Goal: Find contact information: Find contact information

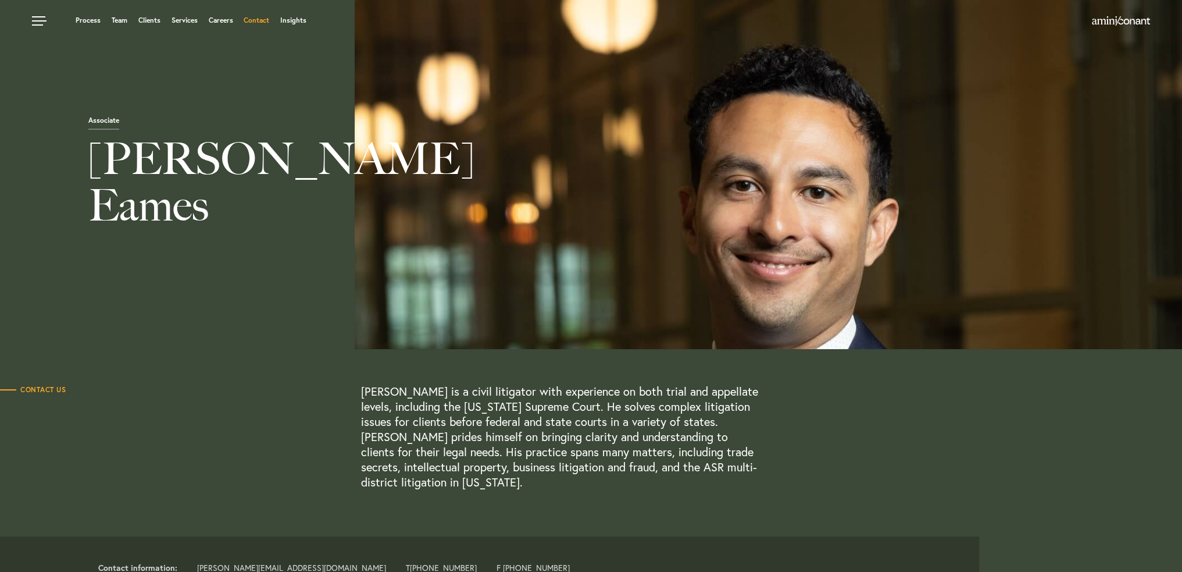
click at [251, 20] on link "Contact" at bounding box center [257, 20] width 26 height 7
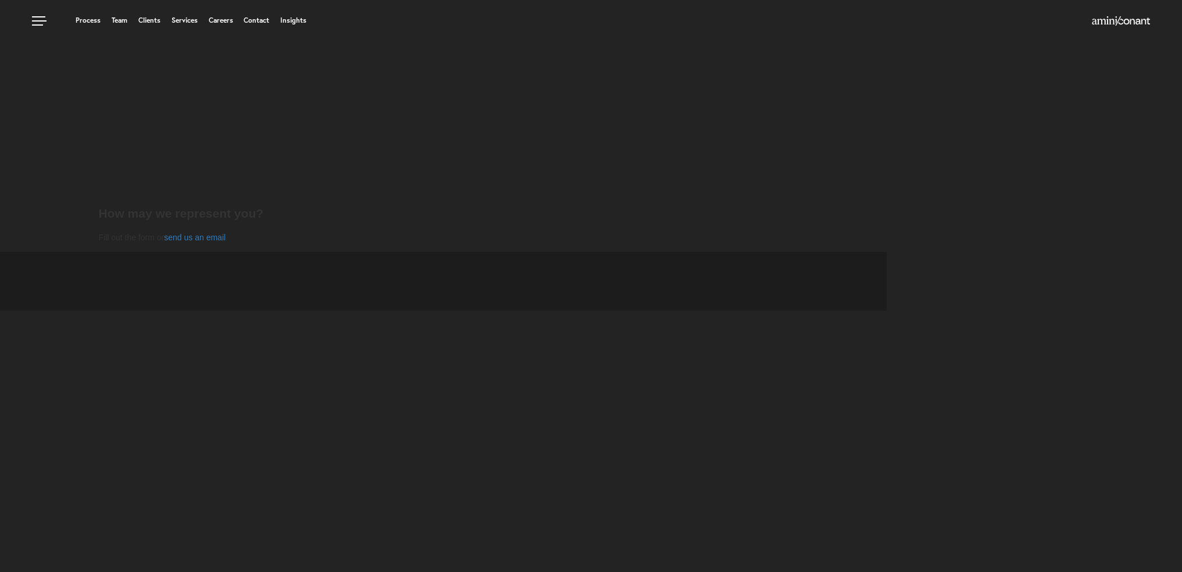
select select "Austin"
select select "Business and Civil Litigation"
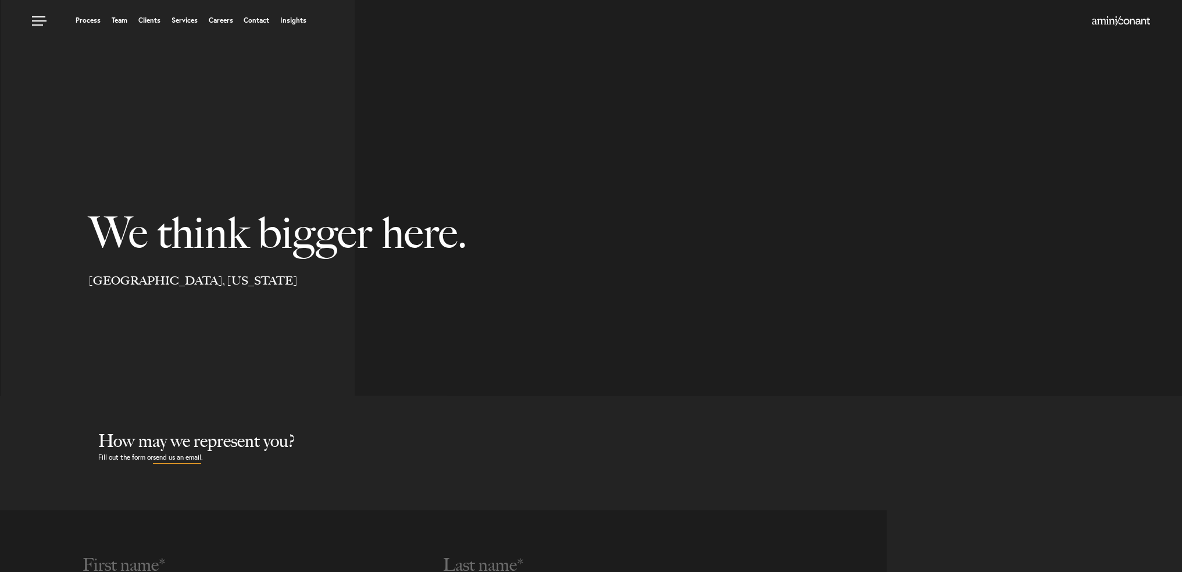
select select "Austin"
select select "Business and Civil Litigation"
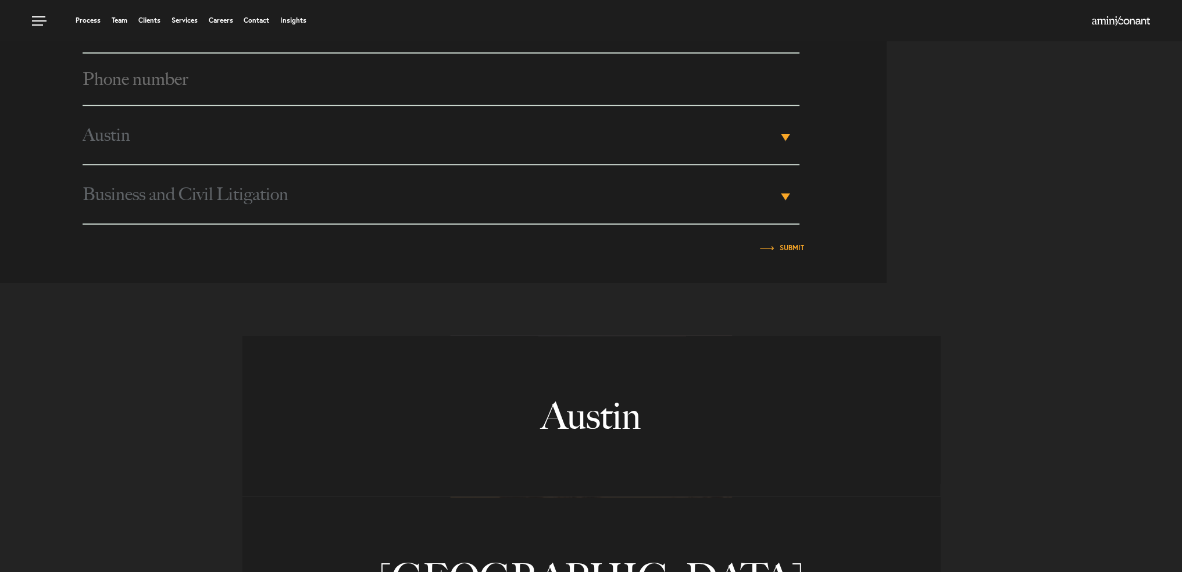
scroll to position [575, 0]
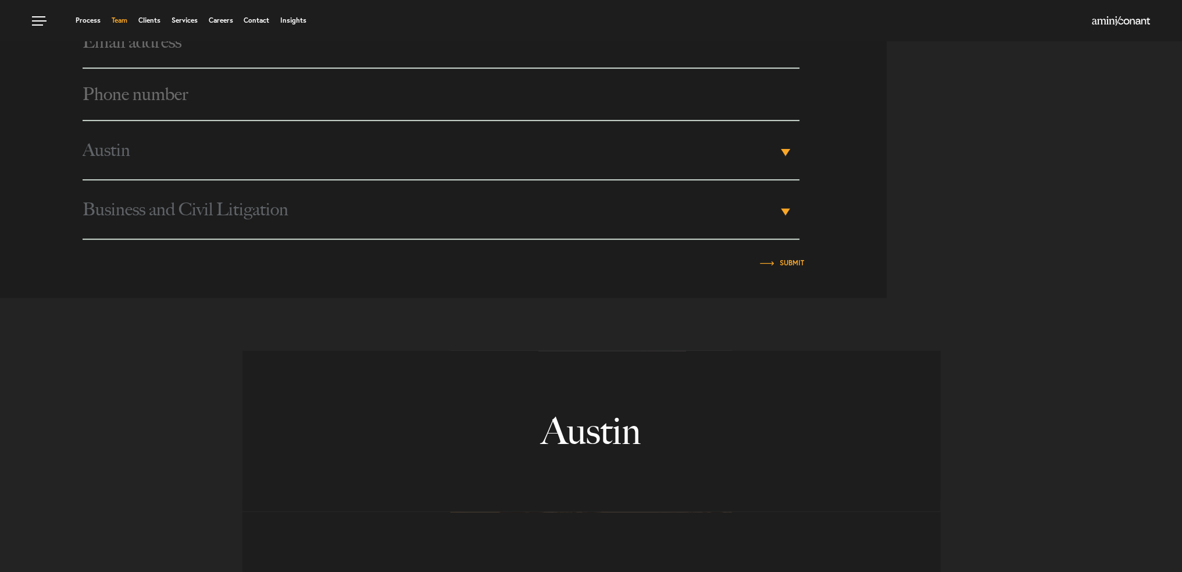
click at [115, 22] on link "Team" at bounding box center [120, 20] width 16 height 7
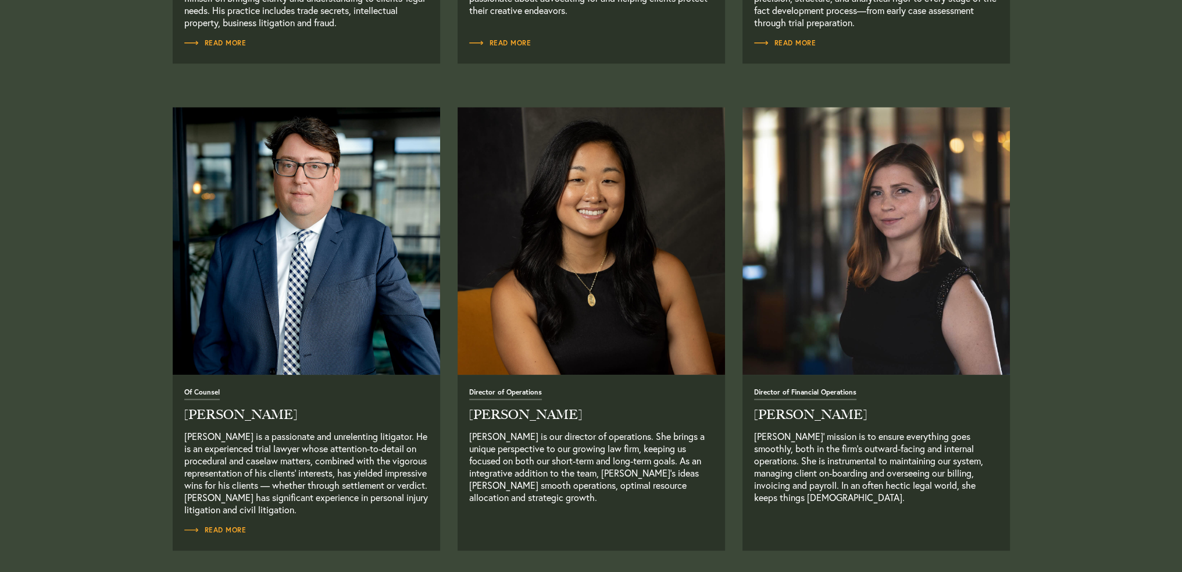
scroll to position [1861, 0]
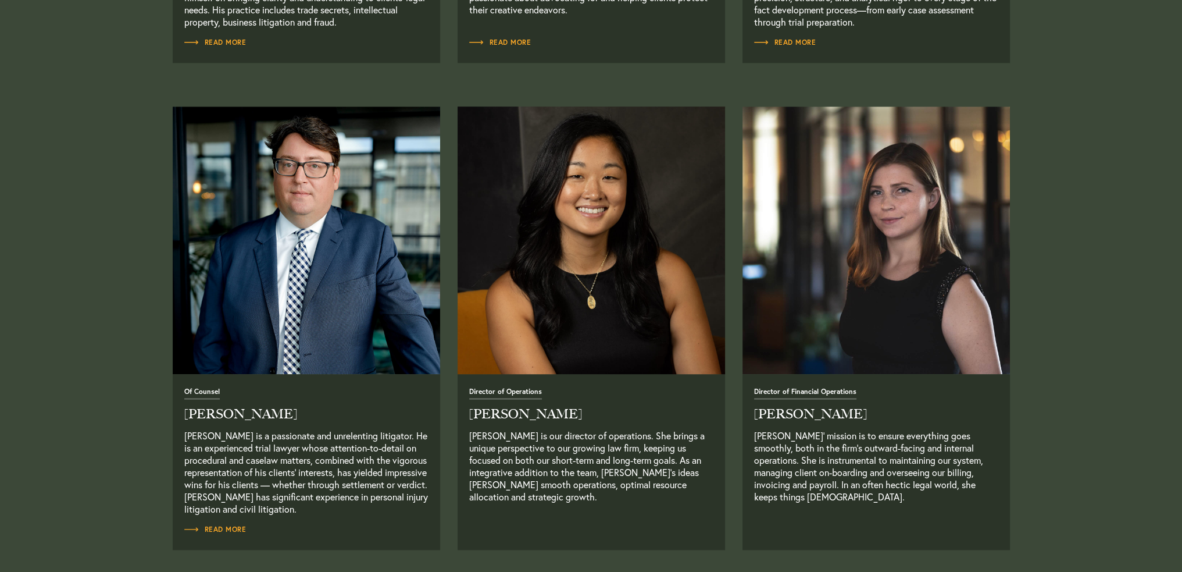
click at [608, 281] on img at bounding box center [591, 239] width 281 height 281
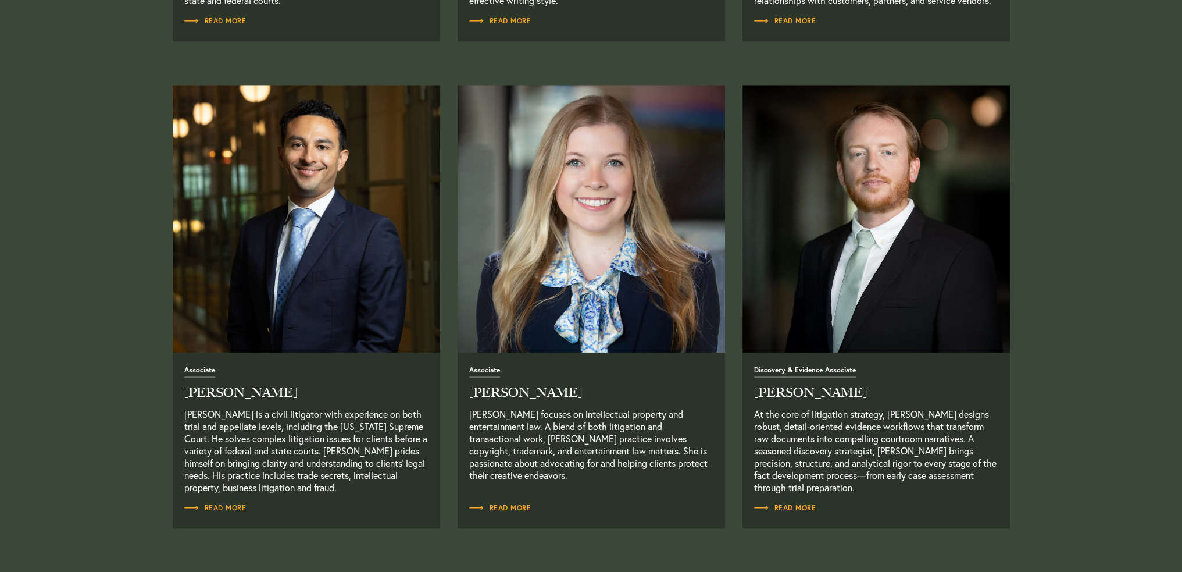
scroll to position [1454, 0]
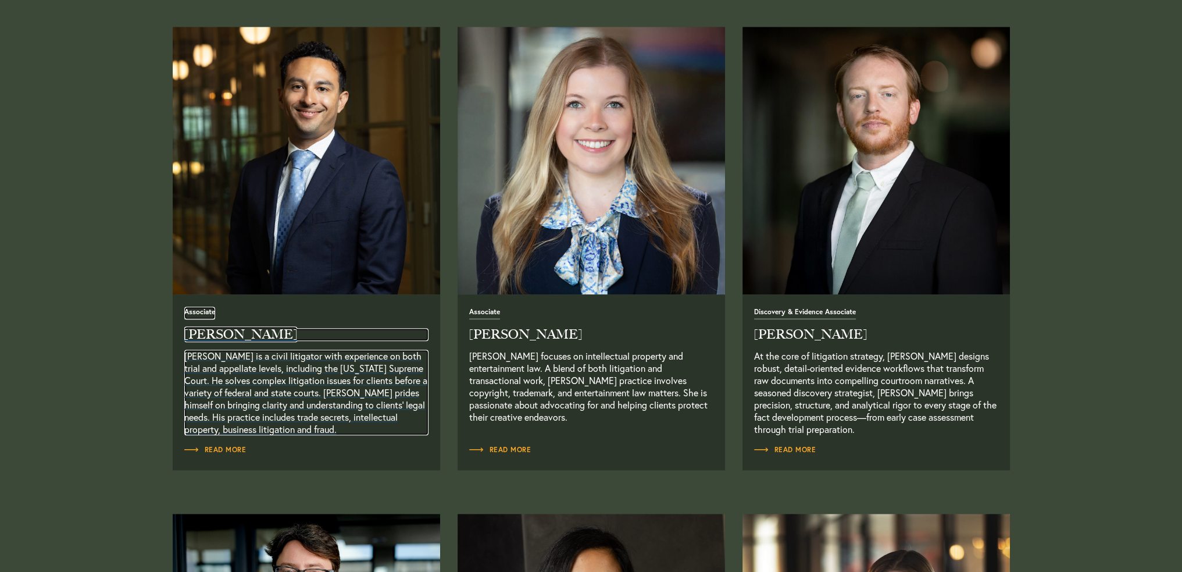
click at [216, 333] on h2 "Josh Eames" at bounding box center [306, 334] width 244 height 13
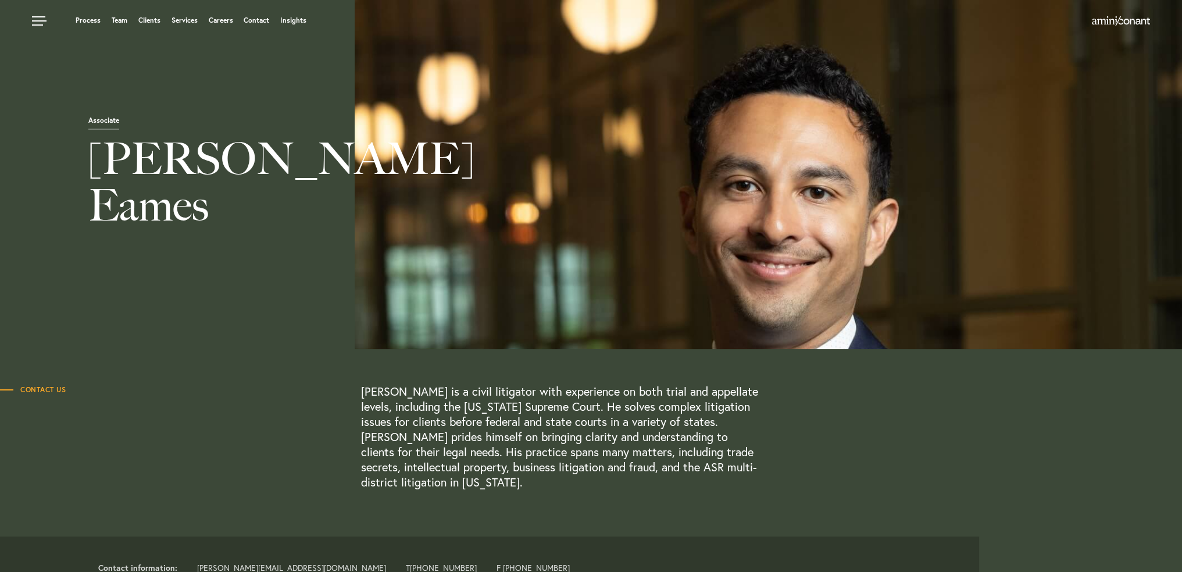
click at [45, 390] on span "Contact Us" at bounding box center [33, 389] width 66 height 7
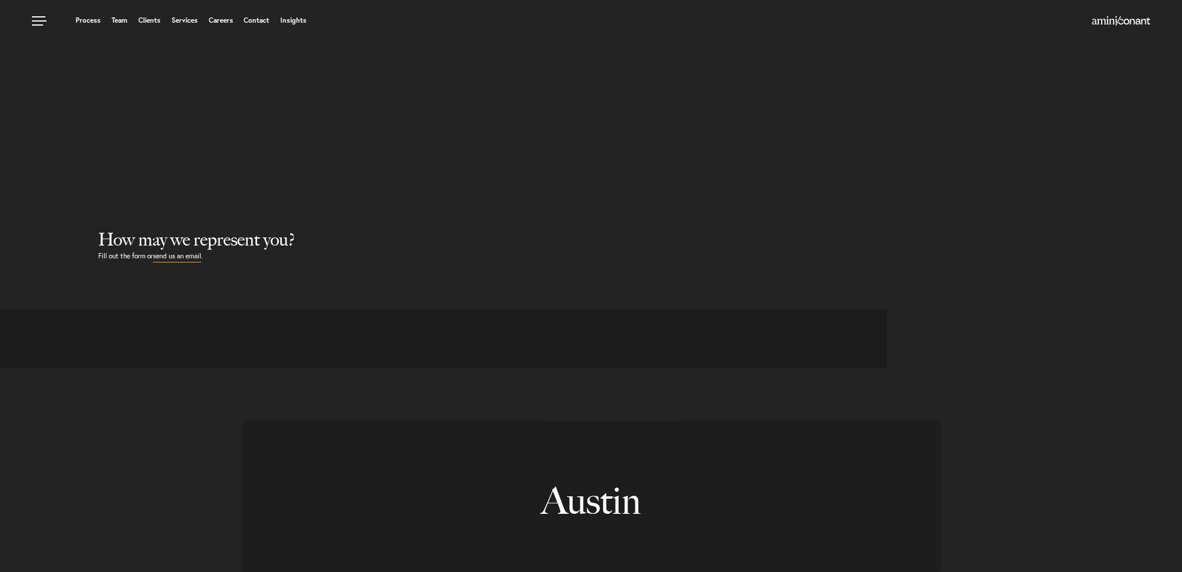
select select "Austin"
select select "Business and Civil Litigation"
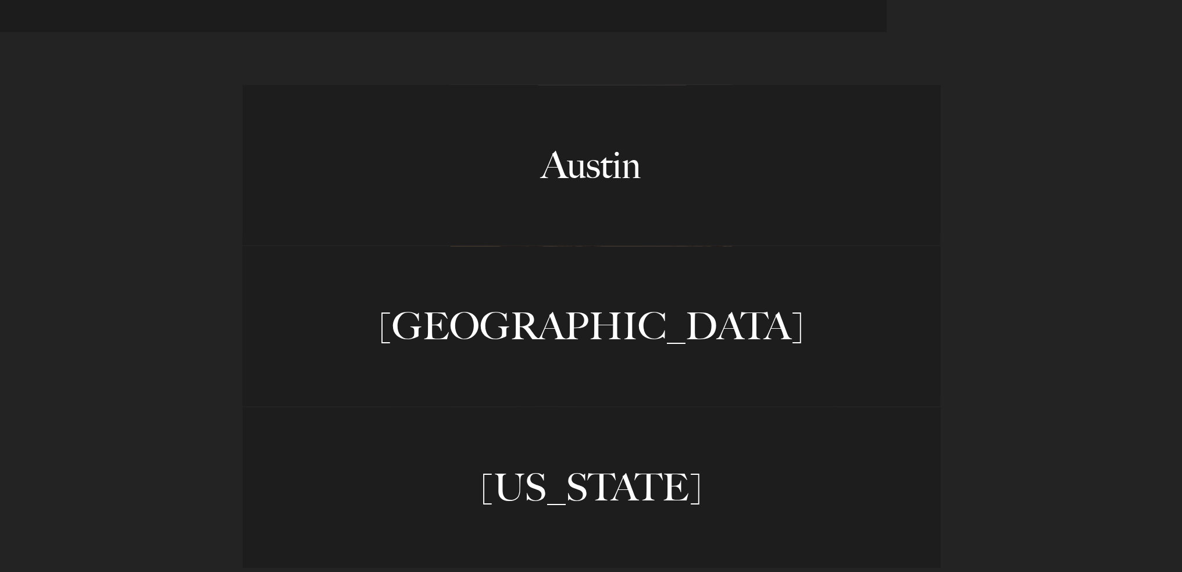
scroll to position [989, 0]
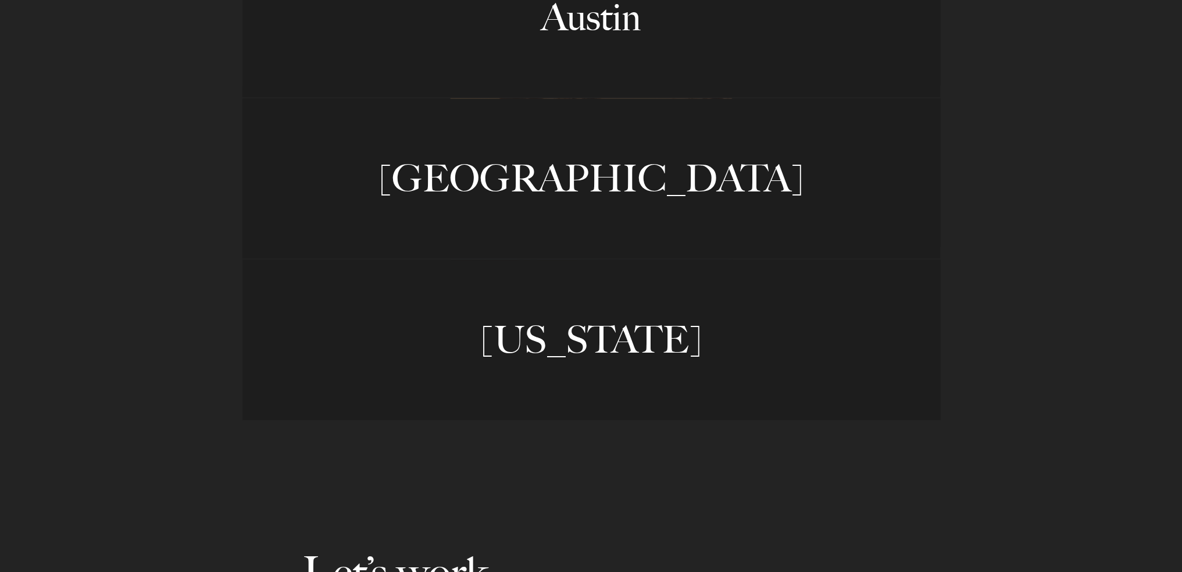
click at [609, 37] on link "Austin" at bounding box center [592, 17] width 698 height 160
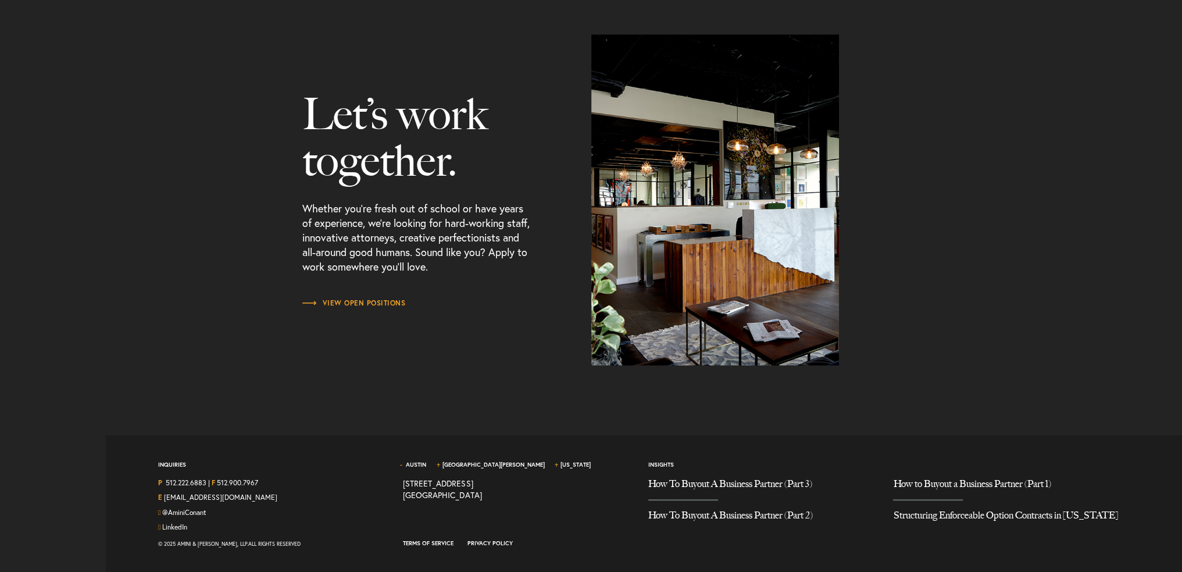
scroll to position [1448, 0]
drag, startPoint x: 209, startPoint y: 481, endPoint x: 167, endPoint y: 482, distance: 42.5
click at [167, 482] on div "P 512.222.6883 | F 512.900.7967" at bounding box center [272, 484] width 228 height 15
click at [411, 460] on link "Austin" at bounding box center [416, 464] width 20 height 8
copy div "512.222.6883"
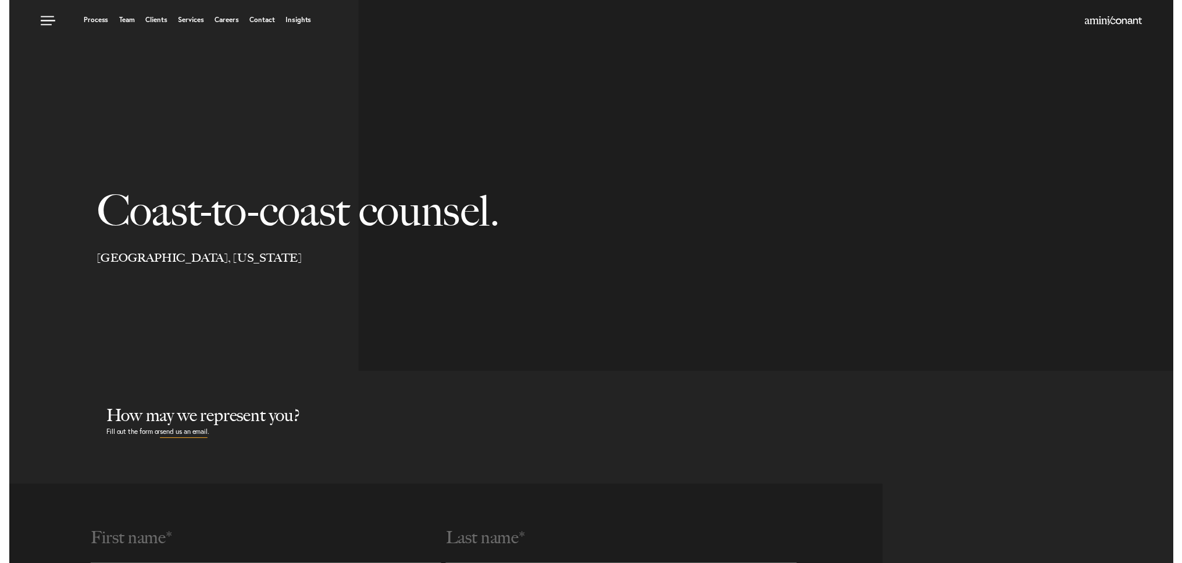
scroll to position [0, 0]
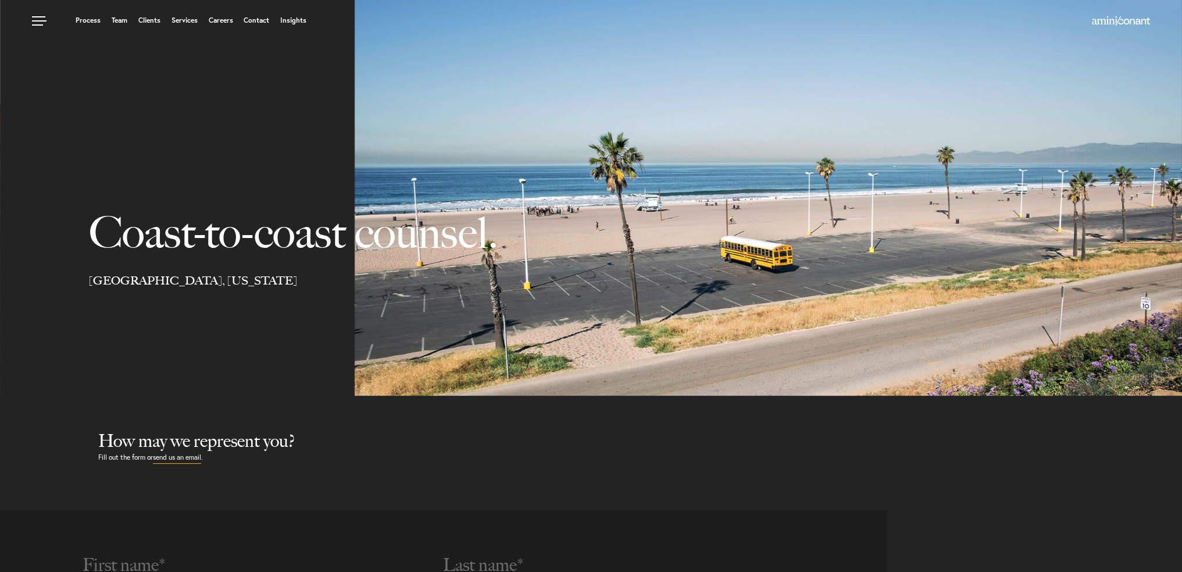
click at [255, 20] on link "Contact" at bounding box center [257, 20] width 26 height 7
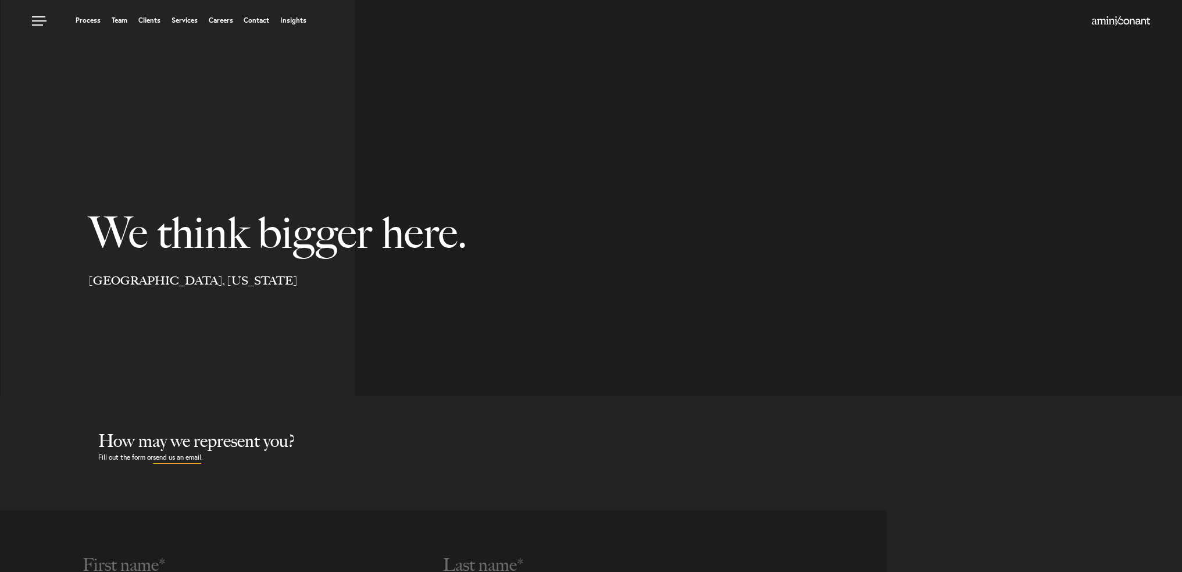
select select "Austin"
select select "Business and Civil Litigation"
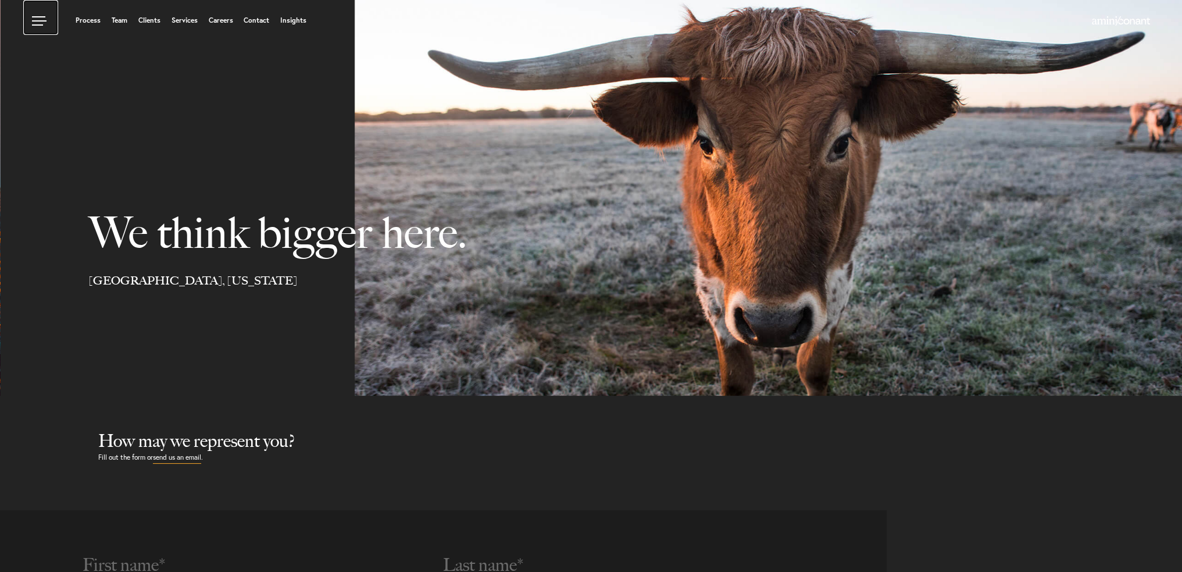
click at [40, 17] on link at bounding box center [40, 17] width 35 height 35
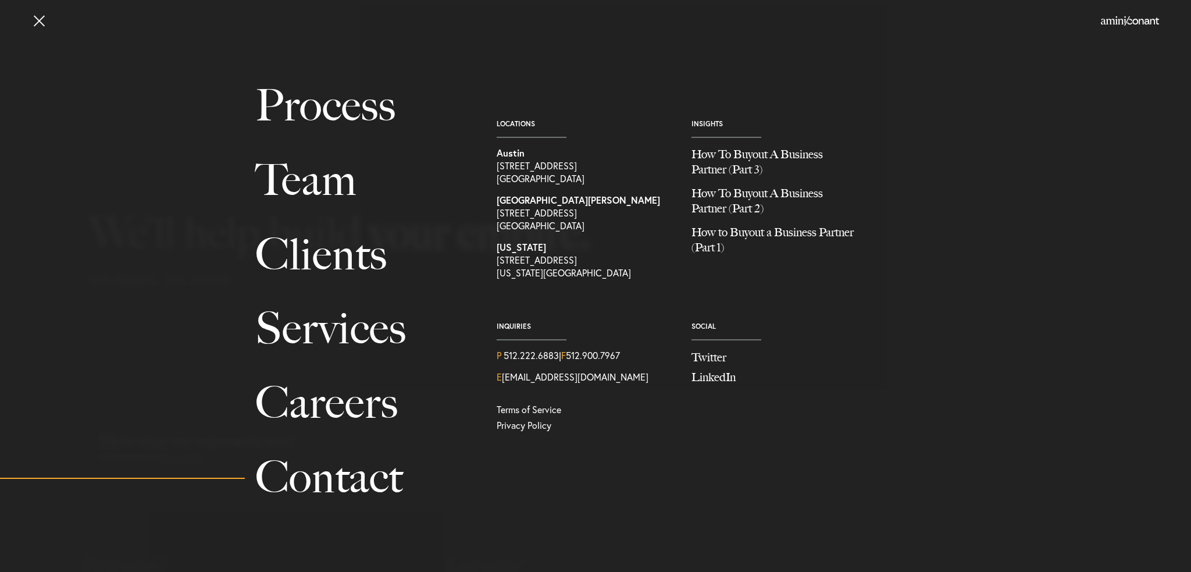
click at [988, 160] on div "Process Team Clients Services Careers Contact Locations Austin 1204 San Antonio…" at bounding box center [595, 282] width 1191 height 427
click at [324, 195] on link "Team" at bounding box center [362, 180] width 215 height 74
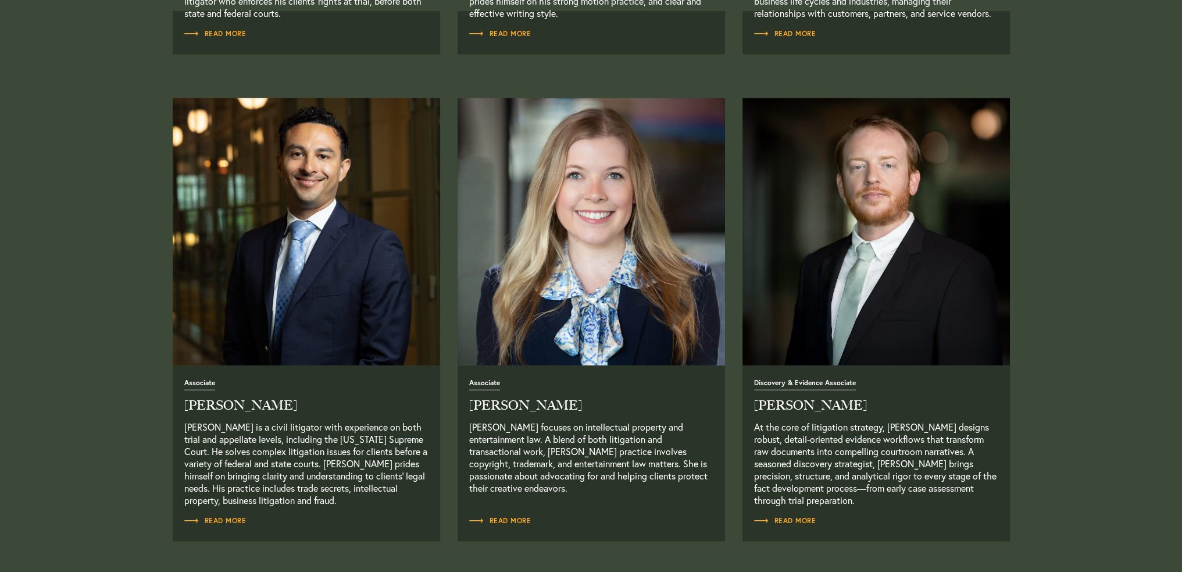
scroll to position [1454, 0]
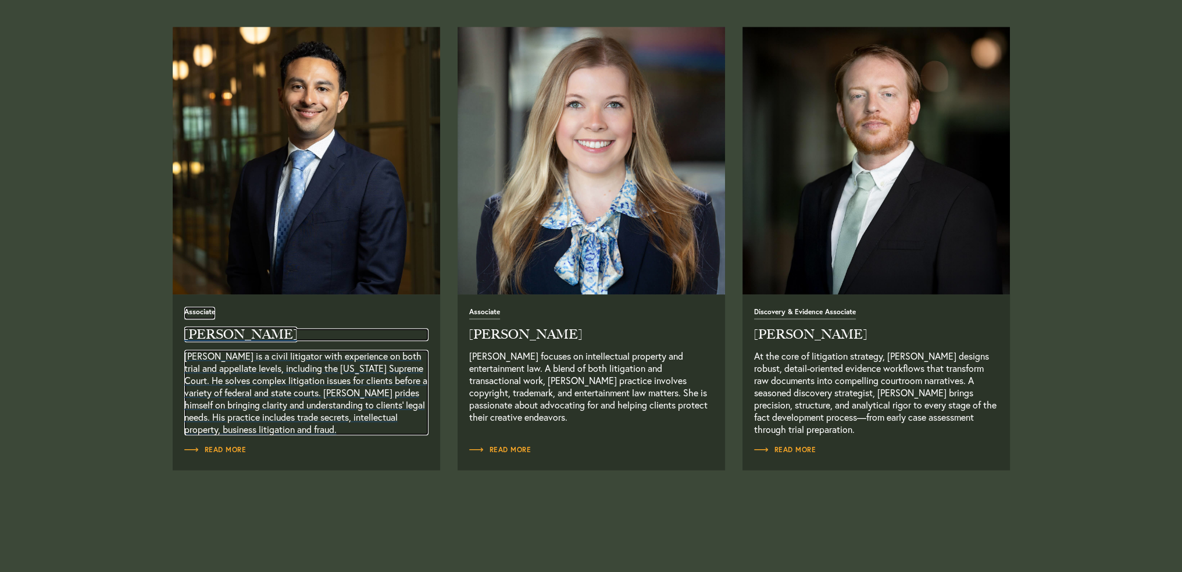
click at [205, 334] on h2 "[PERSON_NAME]" at bounding box center [306, 334] width 244 height 13
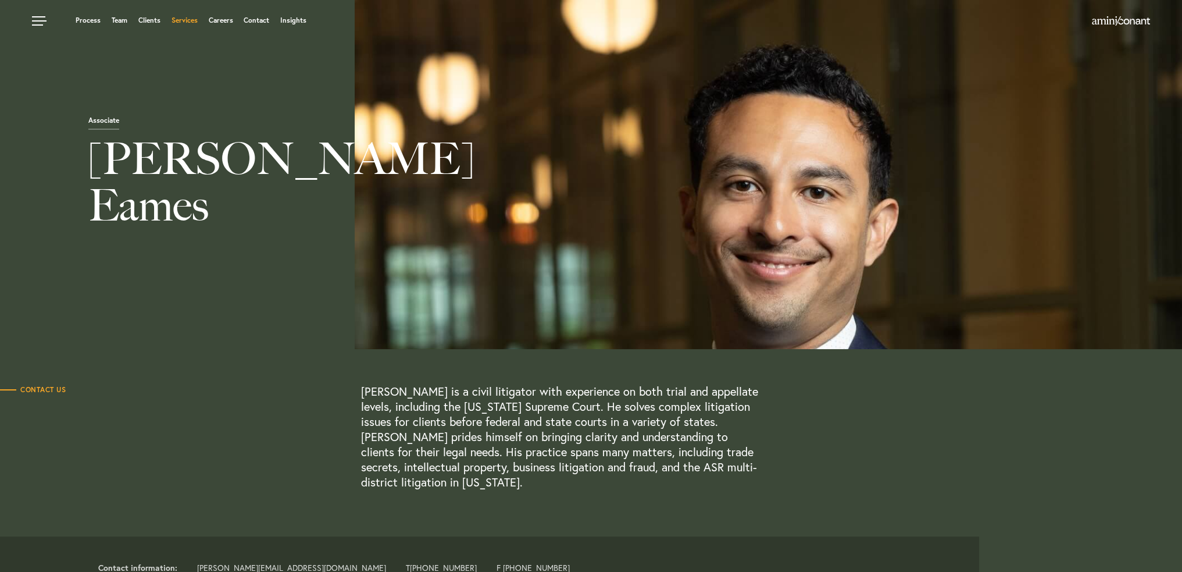
click at [180, 19] on link "Services" at bounding box center [185, 20] width 26 height 7
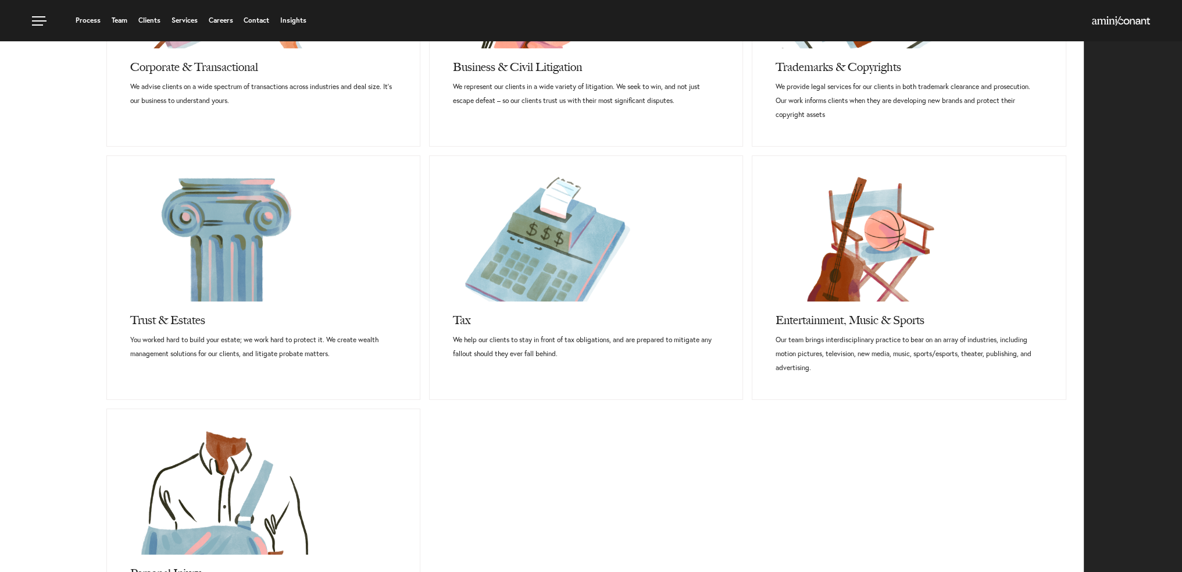
scroll to position [640, 0]
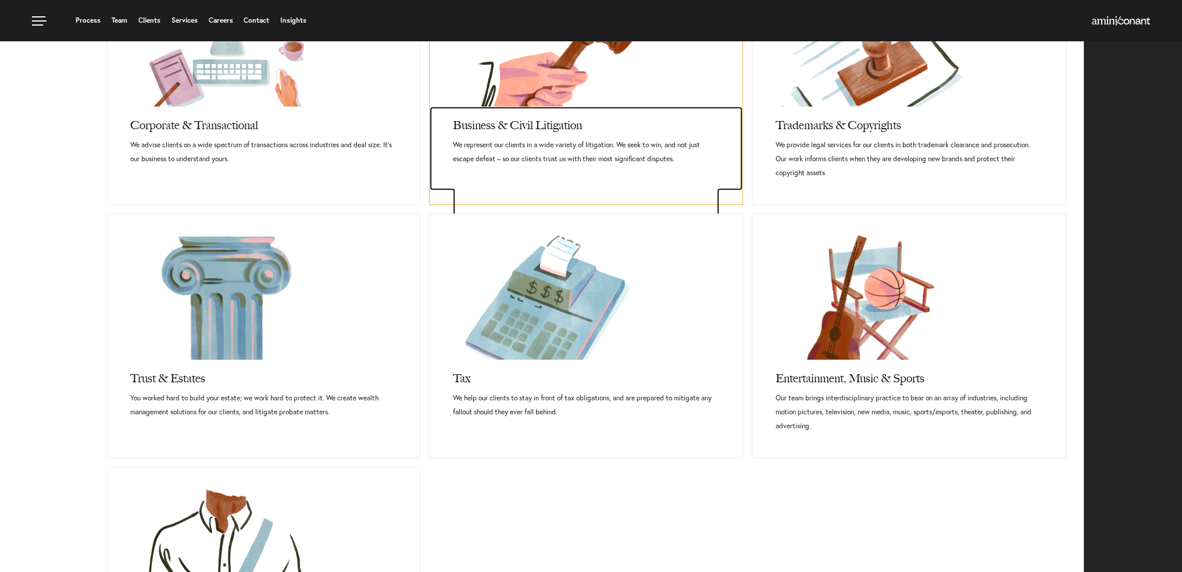
click at [511, 173] on p "We represent and advise our clients in a wide variety of individual and commerc…" at bounding box center [586, 201] width 266 height 56
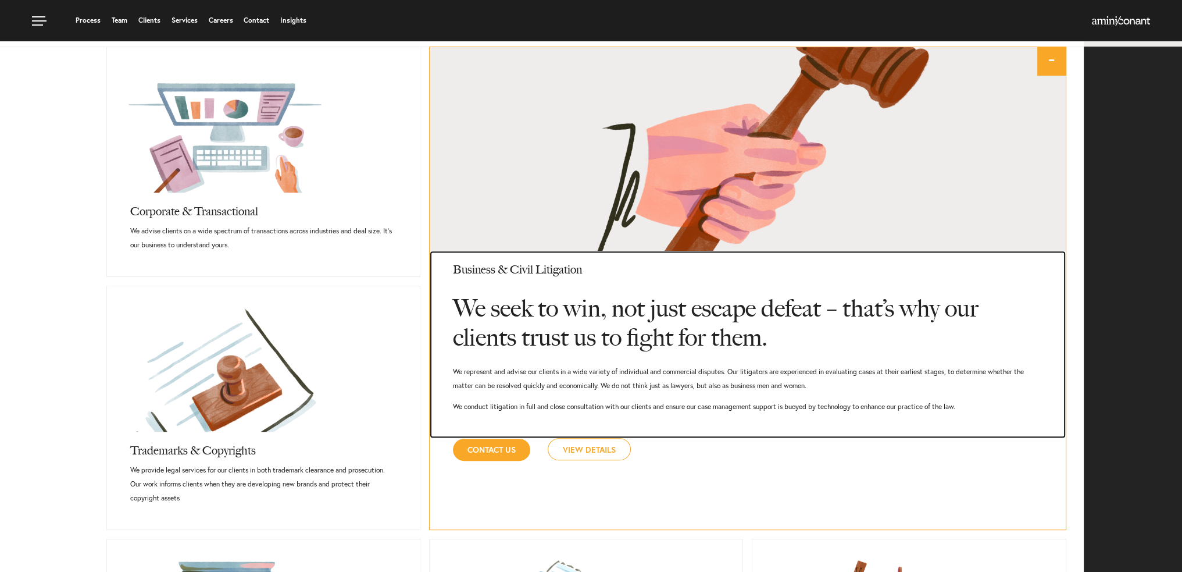
scroll to position [553, 0]
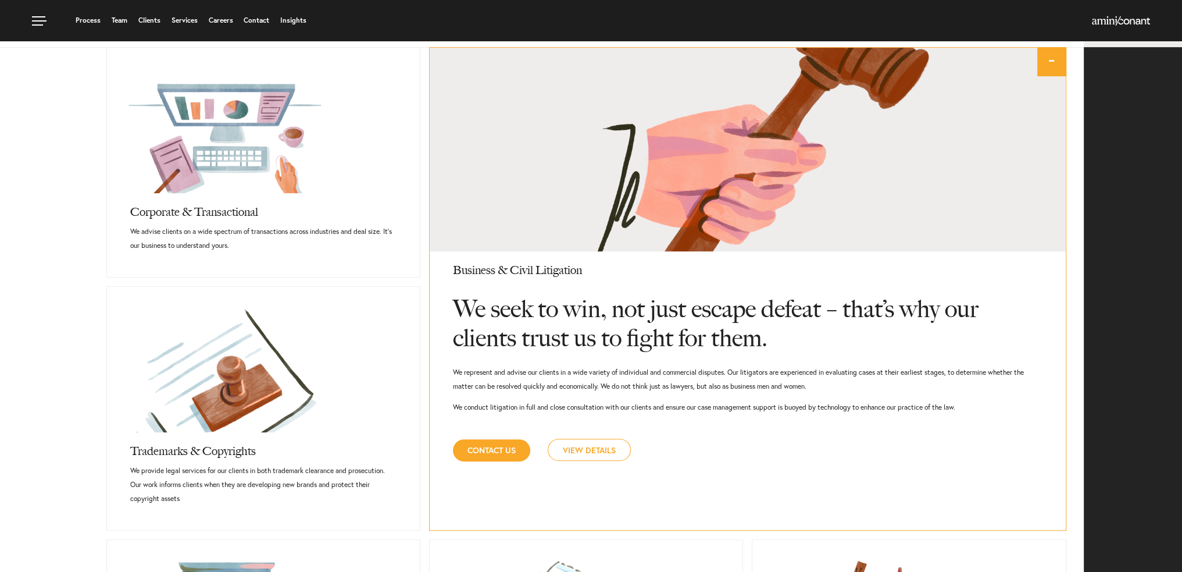
click at [600, 452] on link "View Details" at bounding box center [589, 450] width 83 height 22
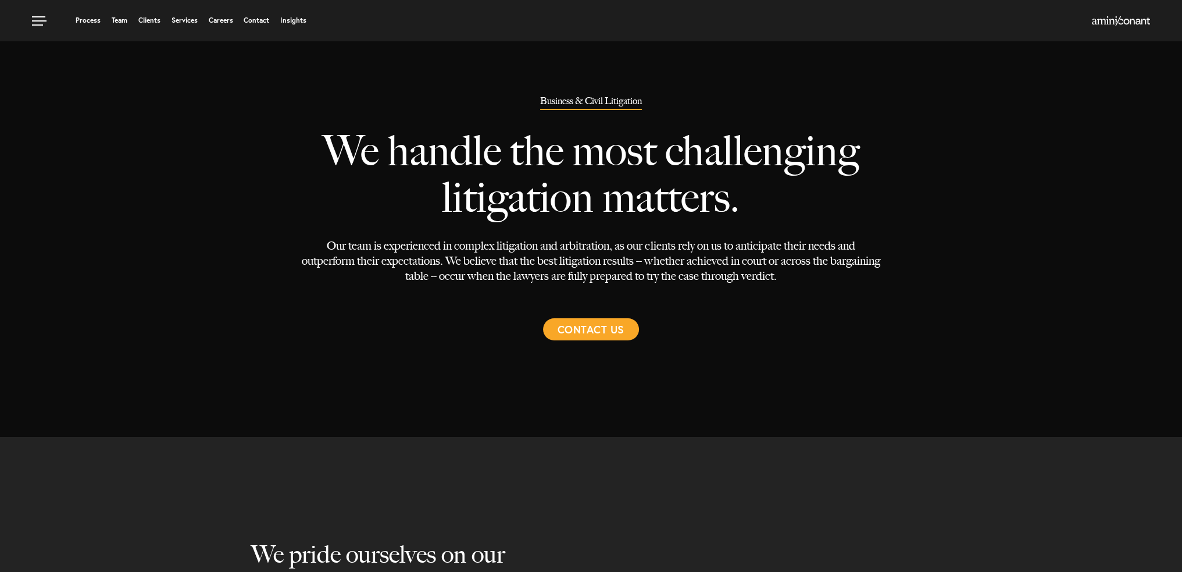
select select "Austin"
select select "Transactional and Corporate"
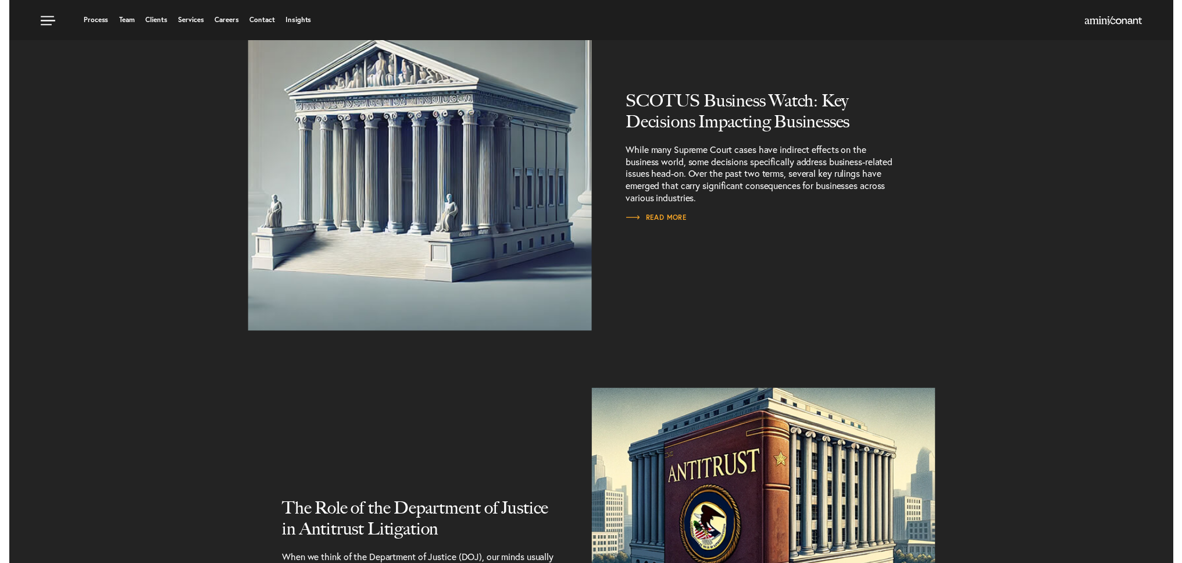
scroll to position [1309, 0]
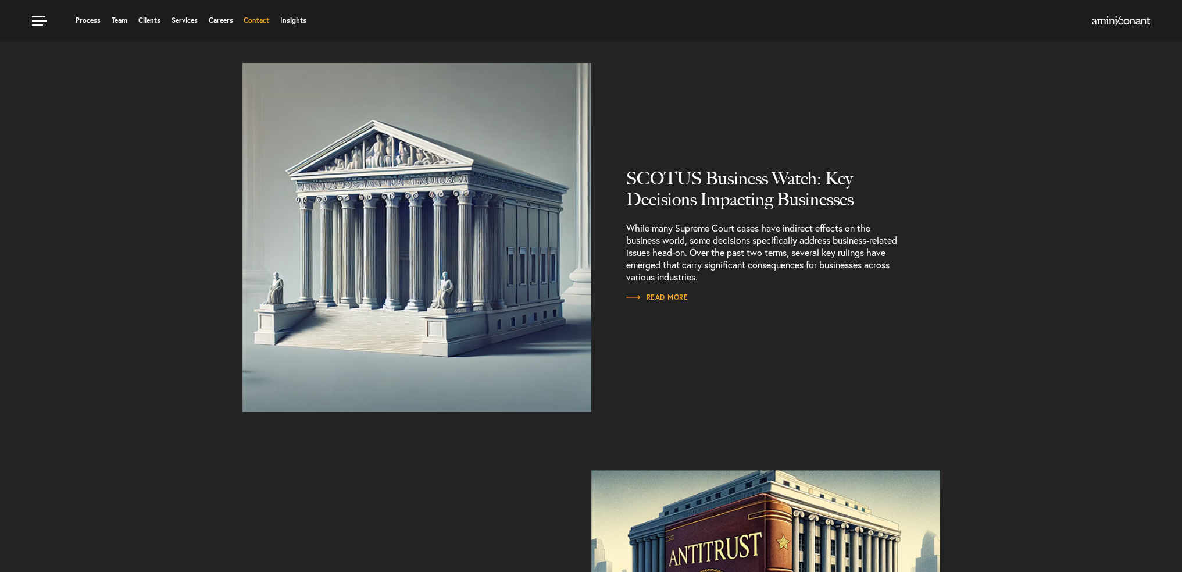
click at [265, 22] on link "Contact" at bounding box center [257, 20] width 26 height 7
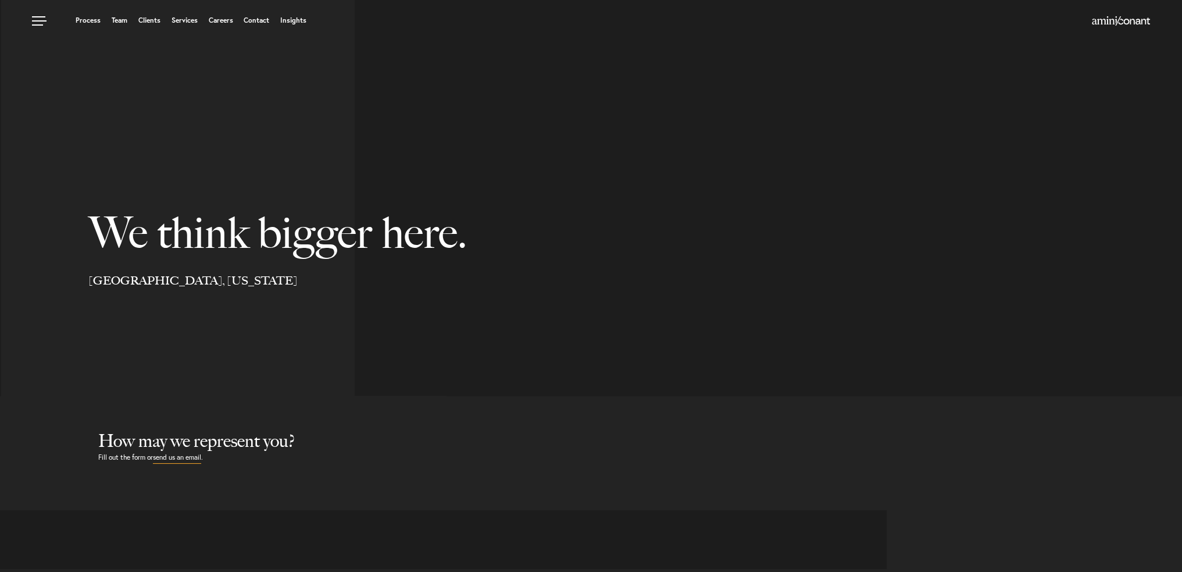
select select "Austin"
select select "Business and Civil Litigation"
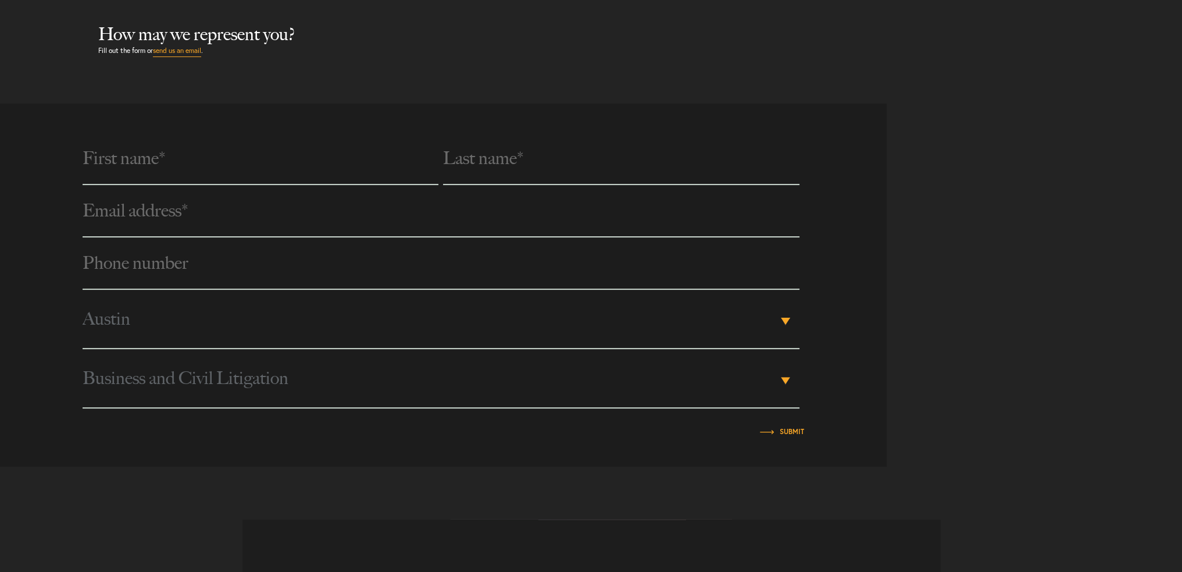
scroll to position [407, 0]
click at [188, 48] on link "send us an email" at bounding box center [177, 50] width 48 height 12
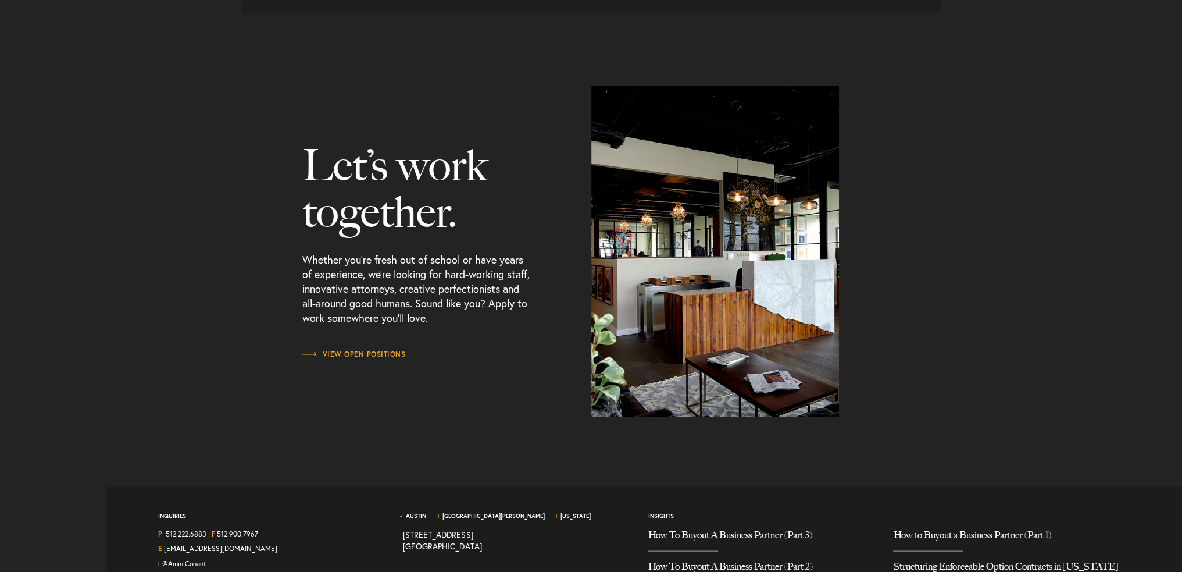
scroll to position [1448, 0]
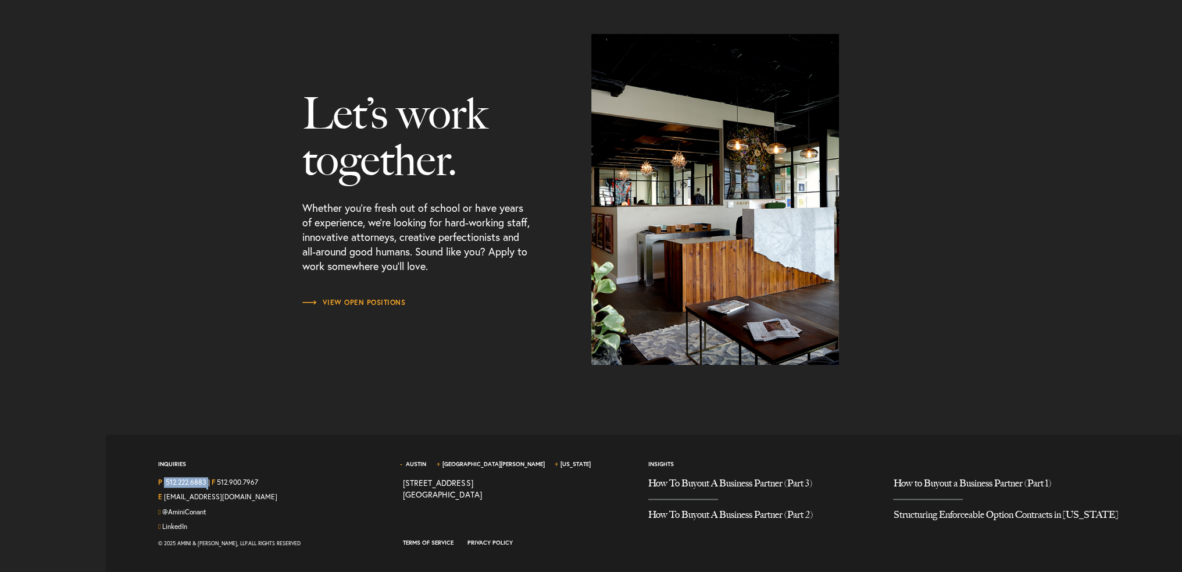
drag, startPoint x: 208, startPoint y: 479, endPoint x: 165, endPoint y: 477, distance: 43.1
click at [165, 477] on div "P 512.222.6883 | F 512.900.7967" at bounding box center [272, 484] width 228 height 15
copy div "512.222.6883"
drag, startPoint x: 256, startPoint y: 501, endPoint x: 163, endPoint y: 501, distance: 92.5
click at [163, 501] on div "E hello@aminiconant.com" at bounding box center [272, 498] width 228 height 15
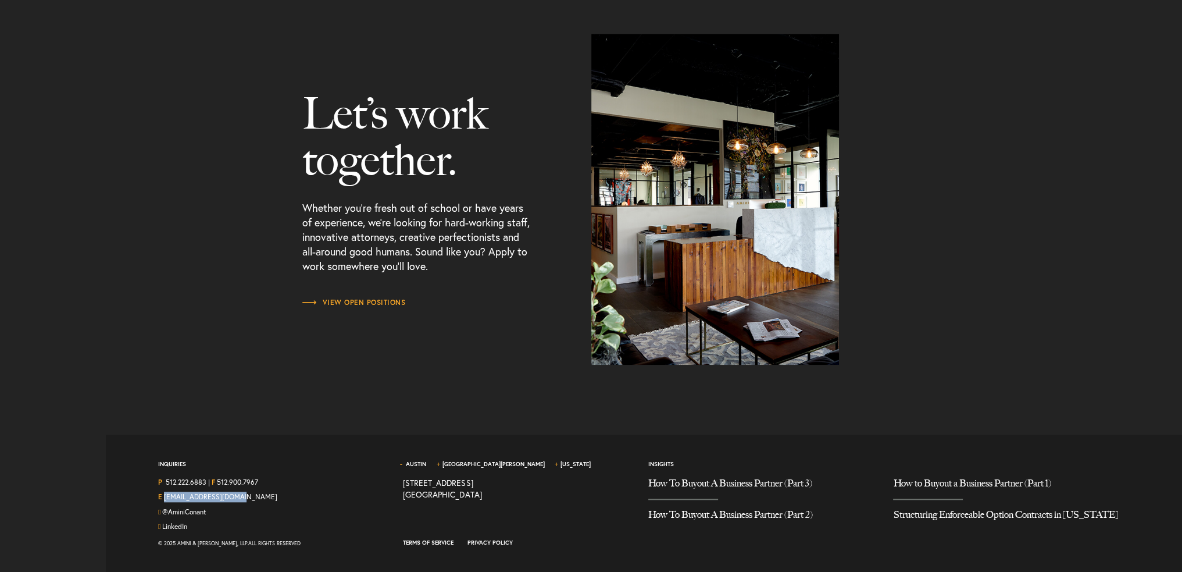
copy link "[EMAIL_ADDRESS][DOMAIN_NAME]"
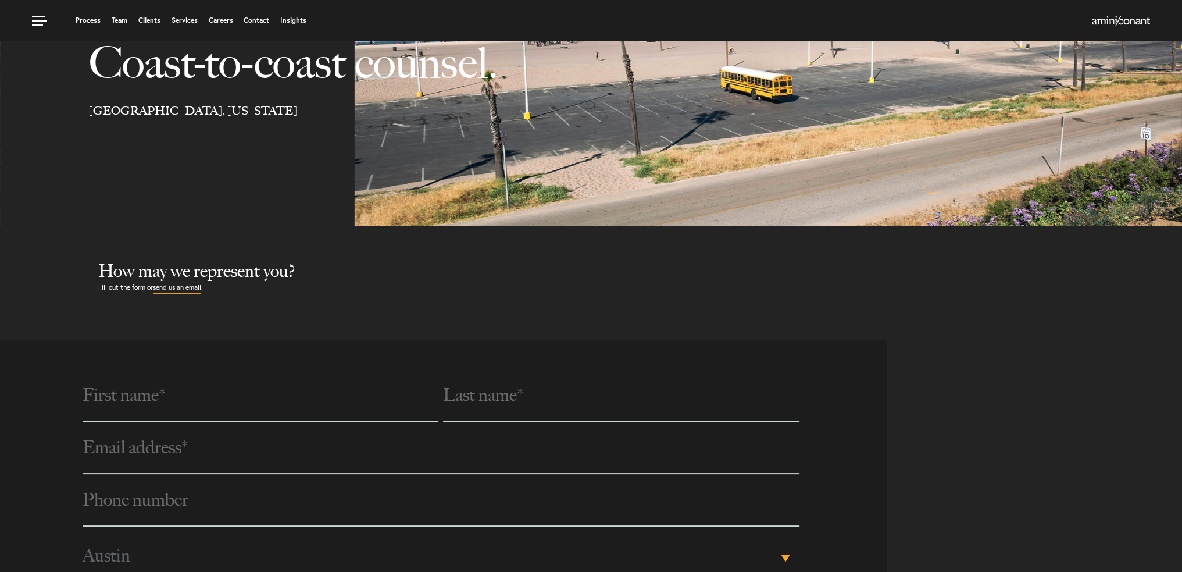
scroll to position [168, 0]
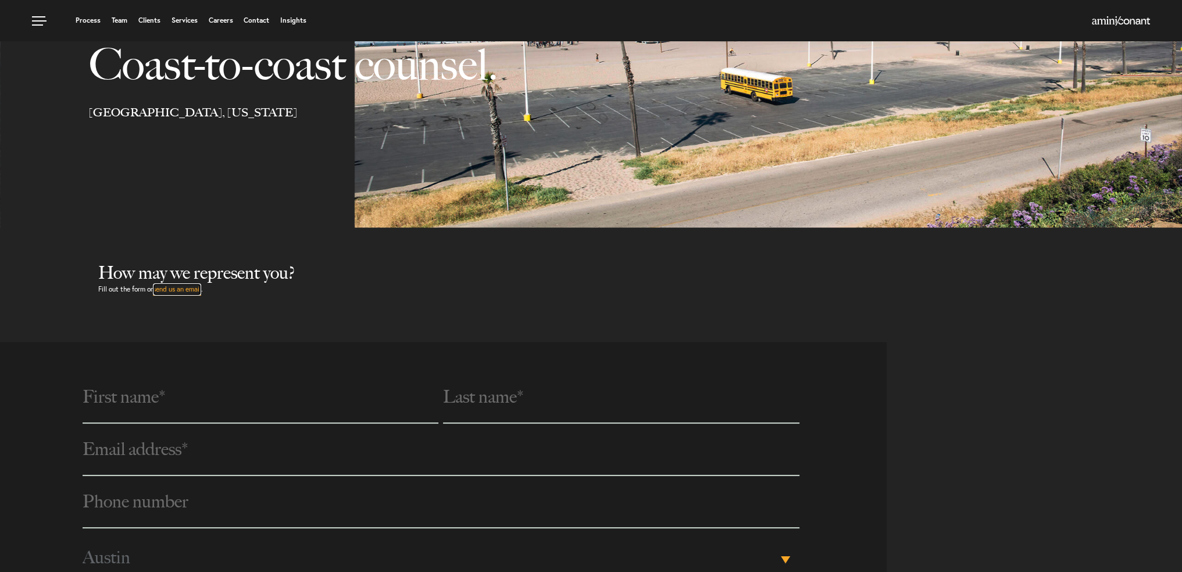
click at [181, 293] on link "send us an email" at bounding box center [177, 289] width 48 height 12
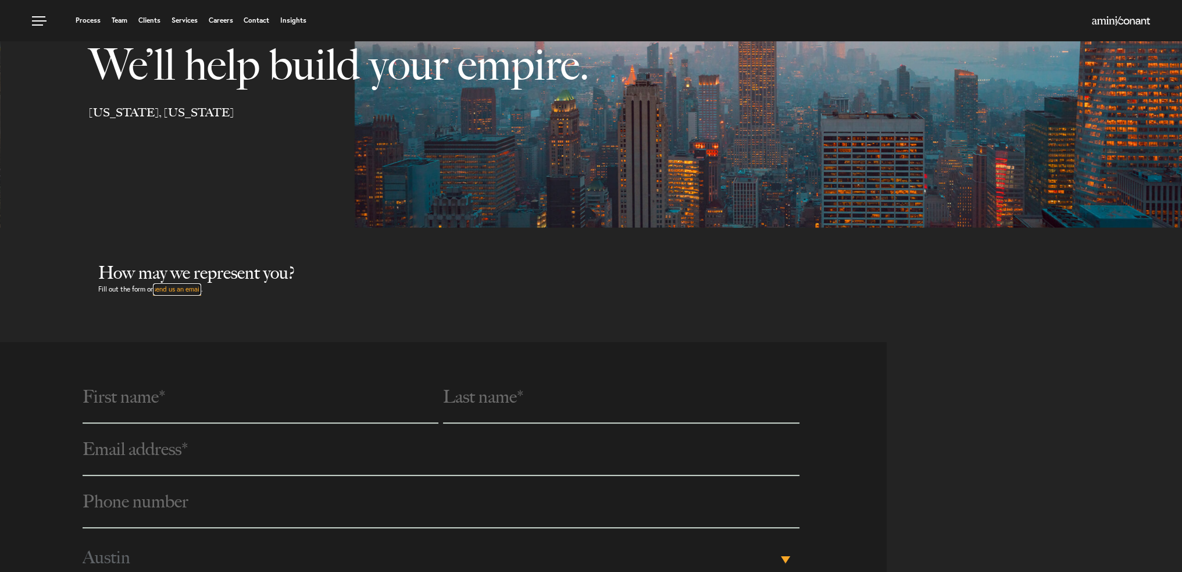
click at [191, 290] on link "send us an email" at bounding box center [177, 289] width 48 height 12
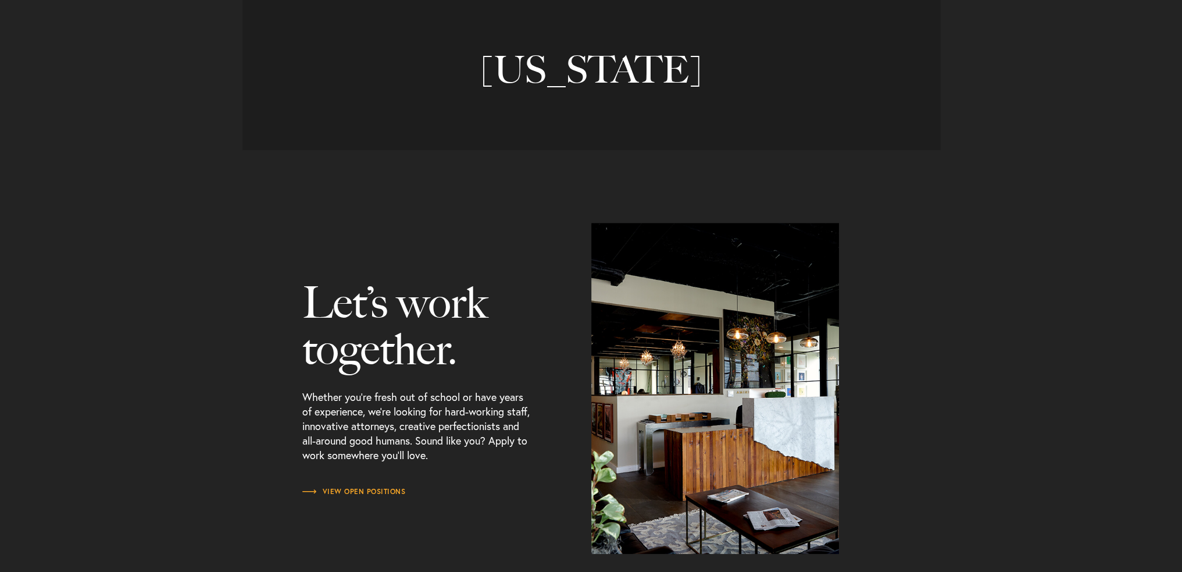
scroll to position [1448, 0]
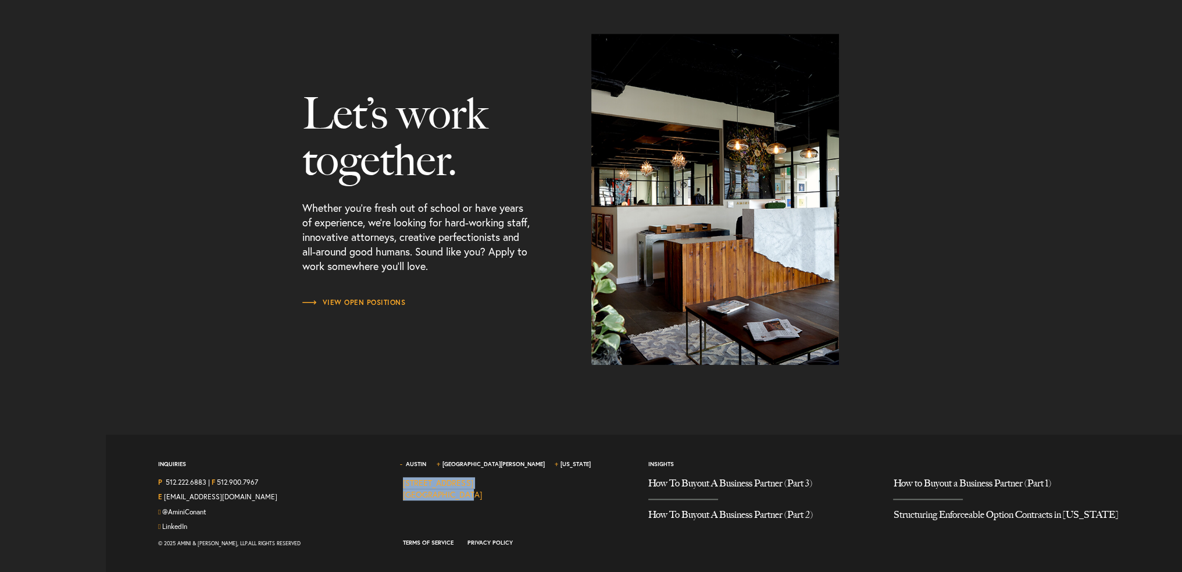
drag, startPoint x: 472, startPoint y: 491, endPoint x: 402, endPoint y: 480, distance: 70.6
click at [403, 480] on div "1204 San Antonio Street, Second Floor Austin TX 78701" at bounding box center [442, 488] width 79 height 23
copy link "1204 San Antonio Street, Second Floor Austin TX 78701"
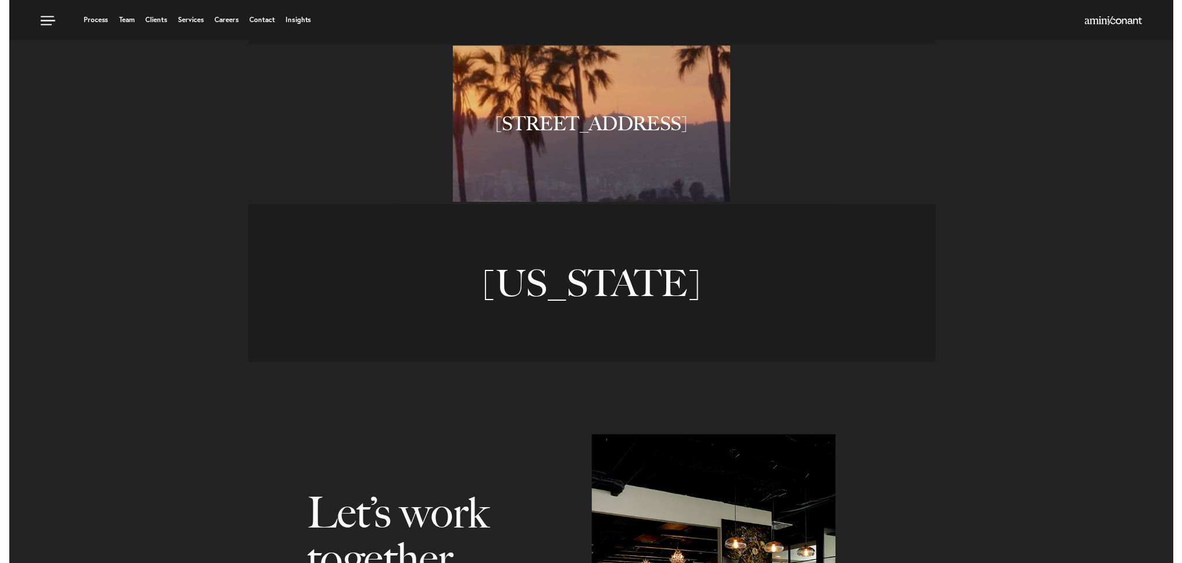
scroll to position [808, 0]
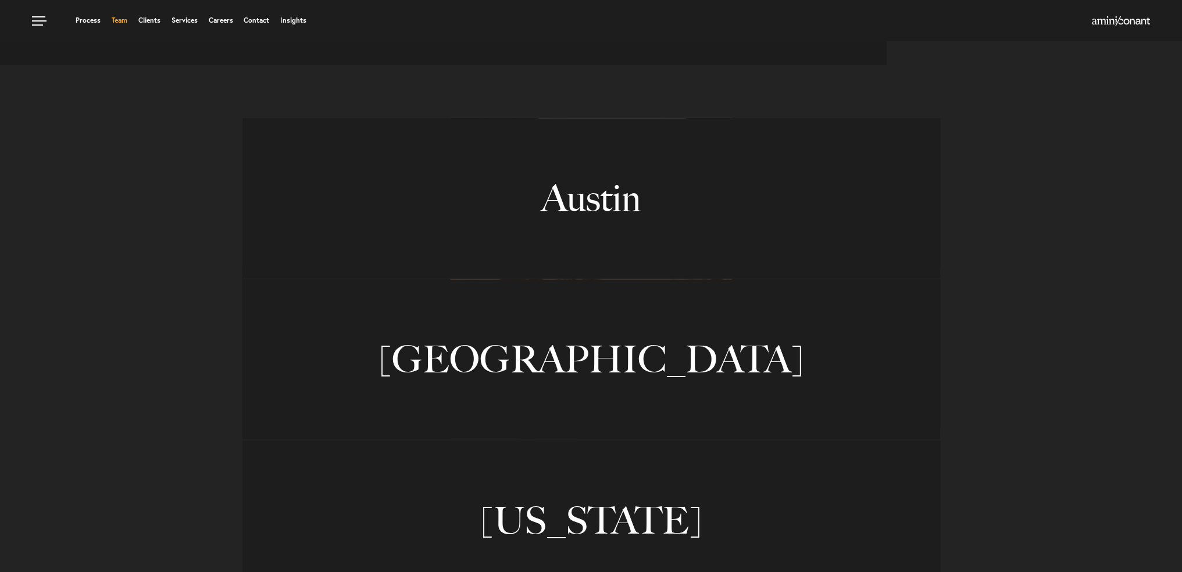
click at [122, 20] on link "Team" at bounding box center [120, 20] width 16 height 7
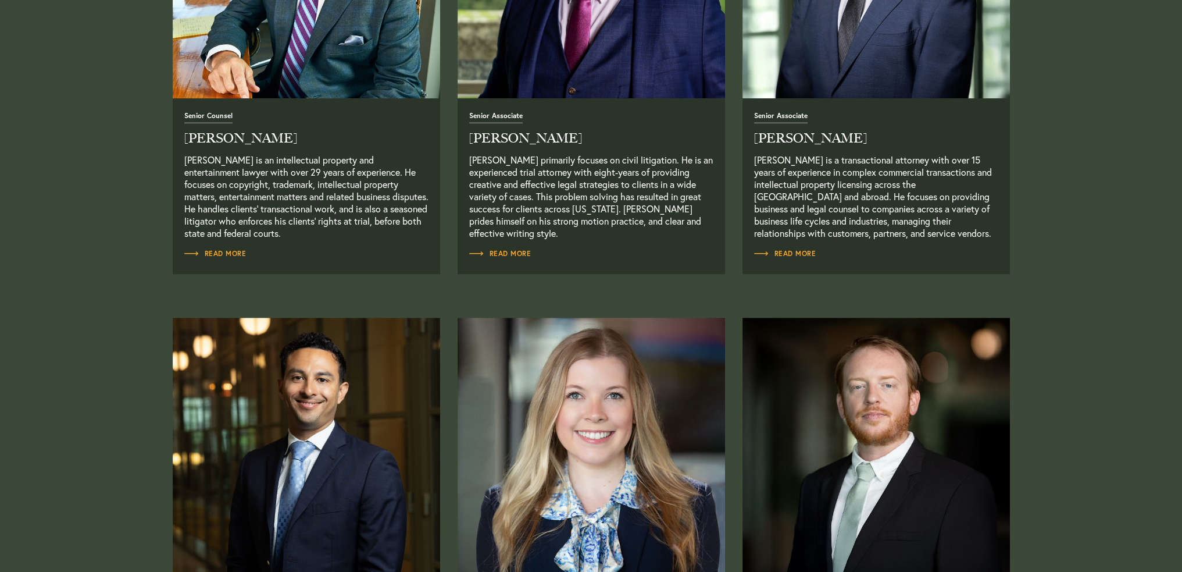
scroll to position [1454, 0]
